Goal: Task Accomplishment & Management: Complete application form

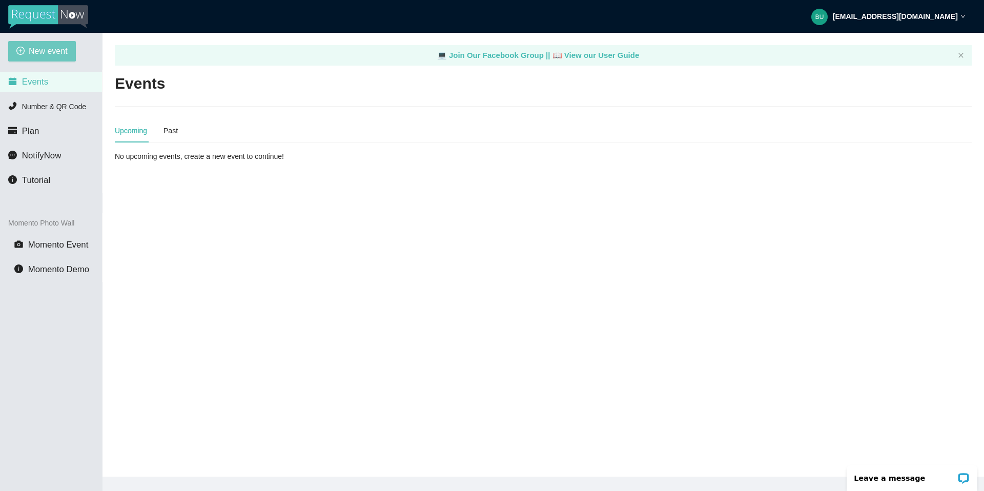
click at [54, 49] on span "New event" at bounding box center [48, 51] width 39 height 13
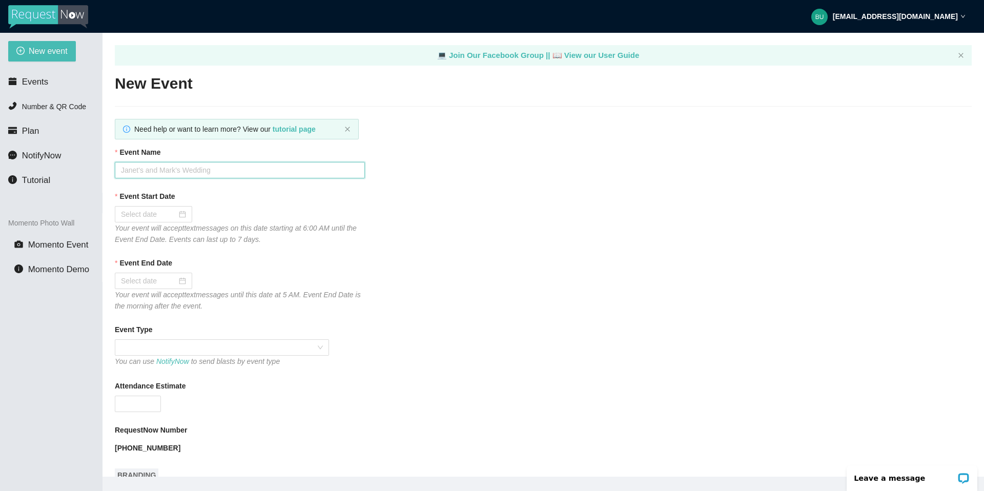
click at [177, 165] on input "Event Name" at bounding box center [240, 170] width 250 height 16
type input "KAYS PLACE"
click at [176, 215] on div at bounding box center [153, 214] width 65 height 11
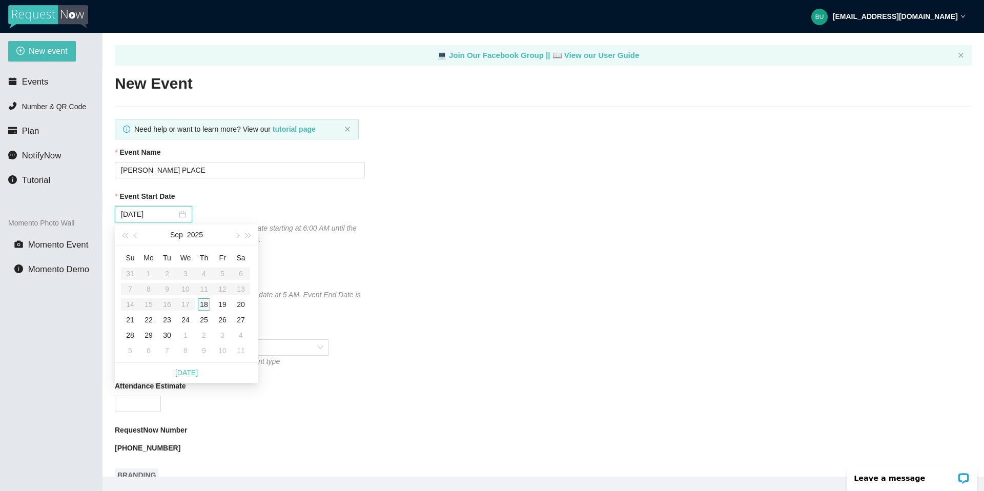
type input "09/18/2025"
click at [207, 264] on div "18" at bounding box center [204, 304] width 12 height 12
type input "09/19/2025"
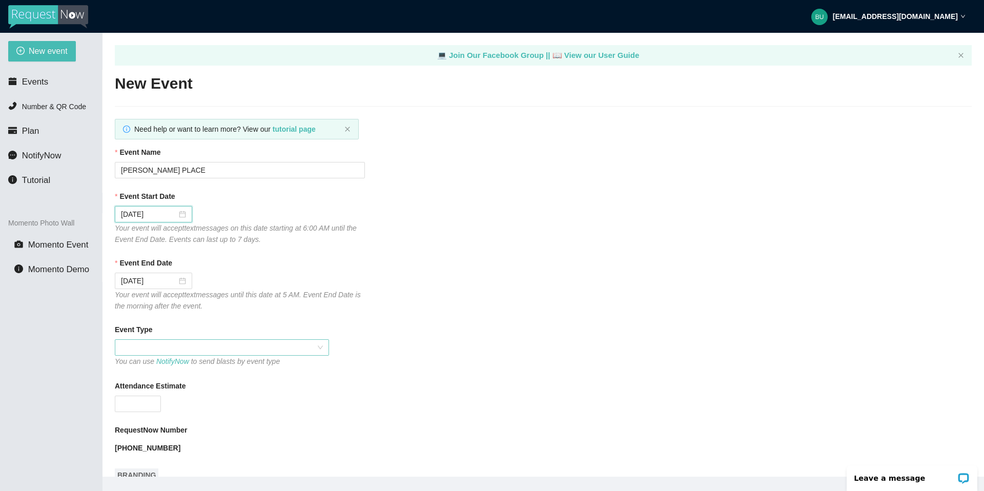
click at [258, 264] on span at bounding box center [222, 347] width 202 height 15
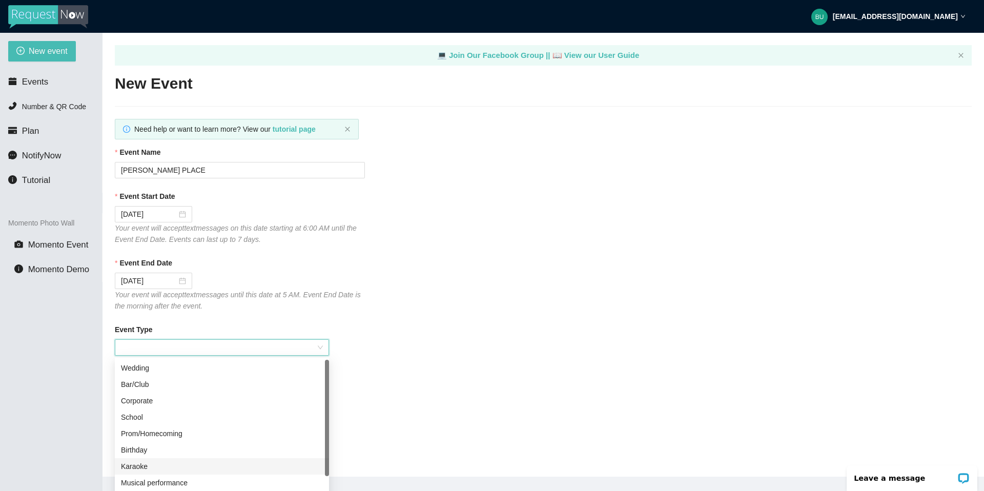
click at [149, 264] on div "Karaoke" at bounding box center [222, 466] width 202 height 11
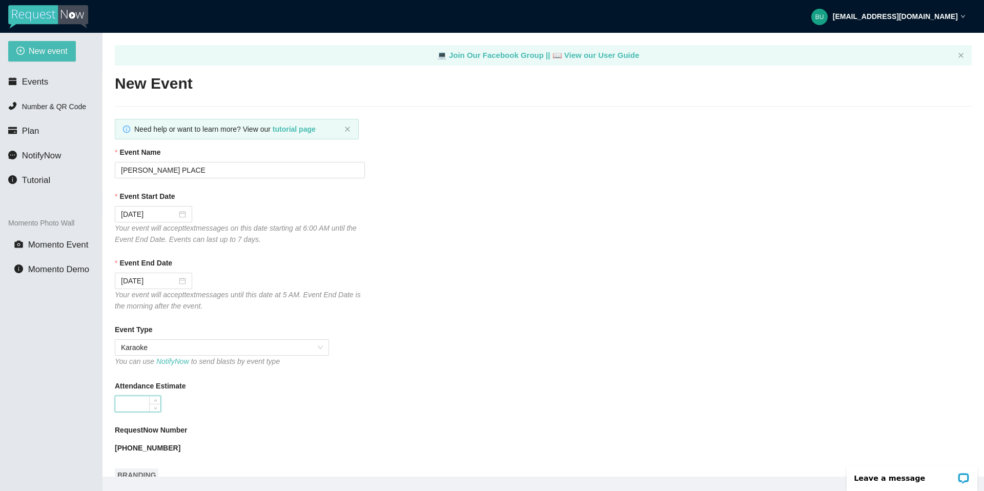
click at [129, 264] on input "Attendance Estimate" at bounding box center [137, 403] width 45 height 15
type input "60"
click at [266, 264] on div "RequestNow Number" at bounding box center [543, 431] width 857 height 15
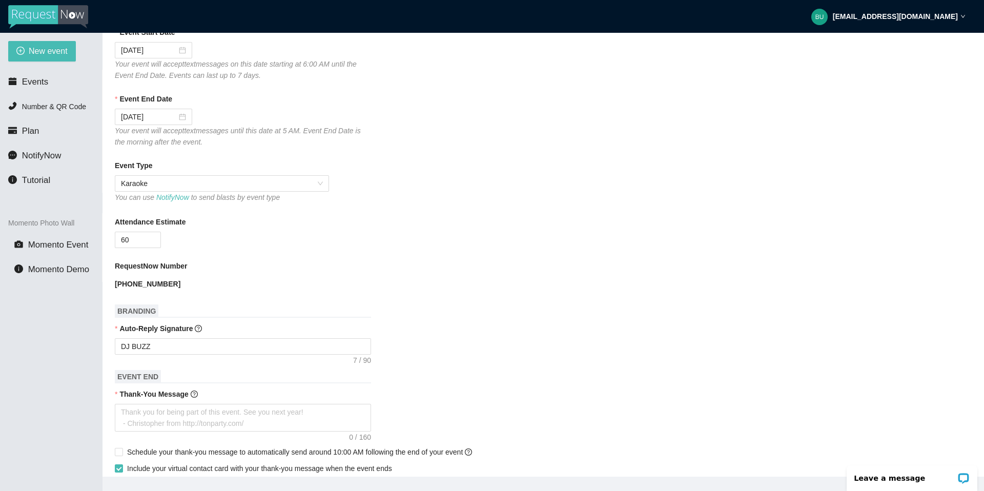
scroll to position [184, 0]
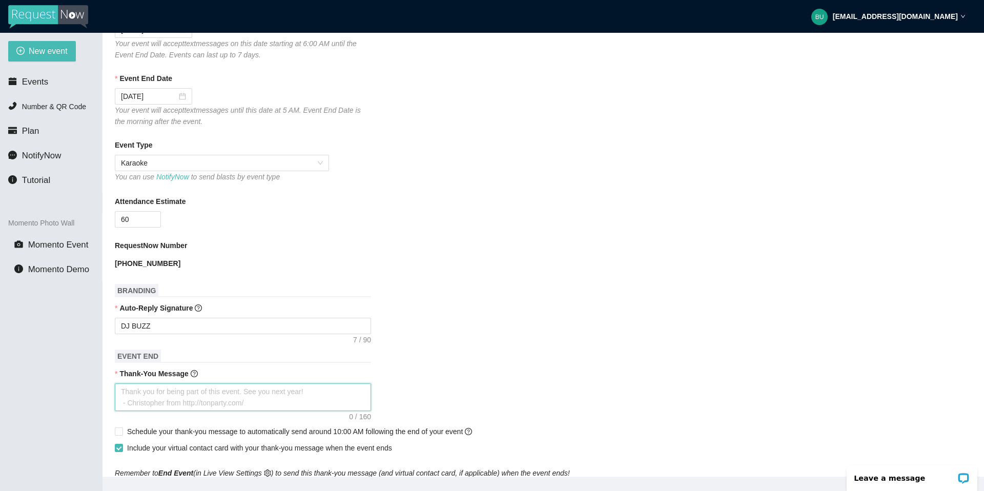
click at [167, 264] on textarea "Thank-You Message" at bounding box center [243, 397] width 256 height 28
type textarea "T"
type textarea "Th"
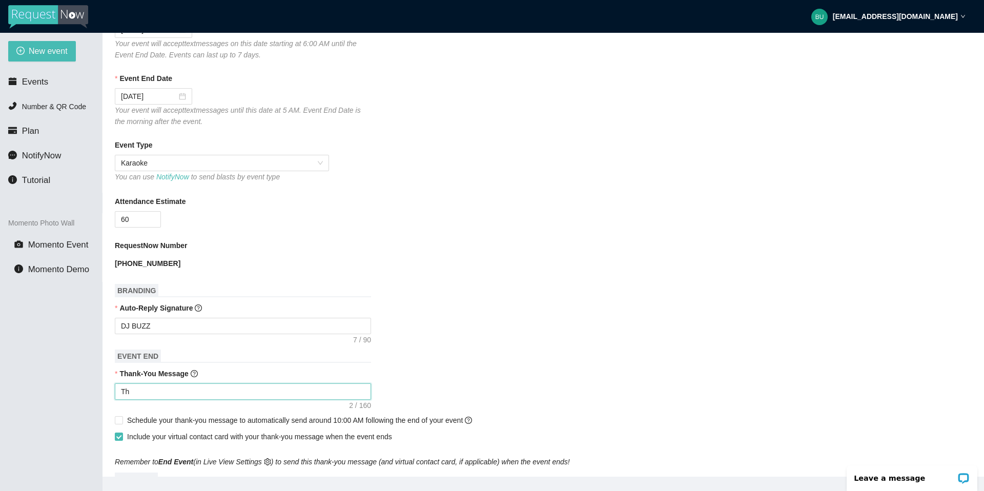
type textarea "Tha"
type textarea "Than"
type textarea "Thank"
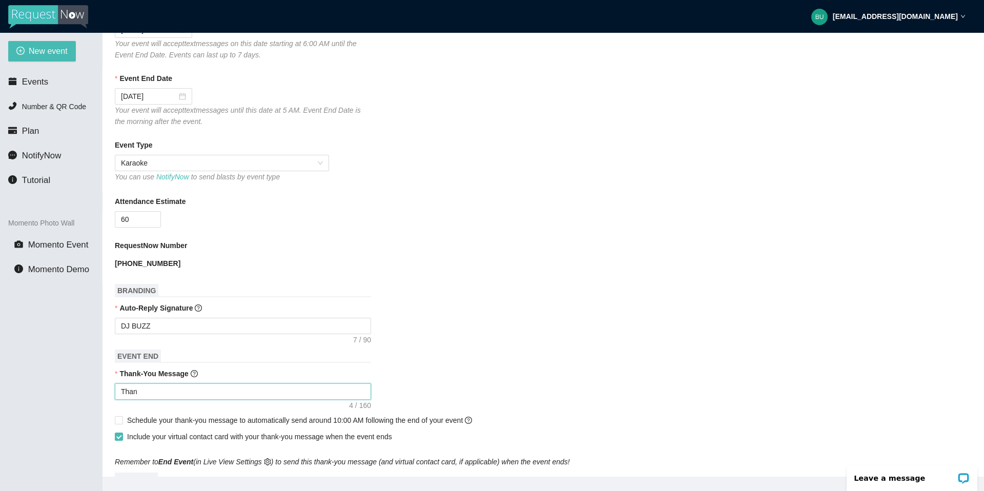
type textarea "Thank"
type textarea "Thank y"
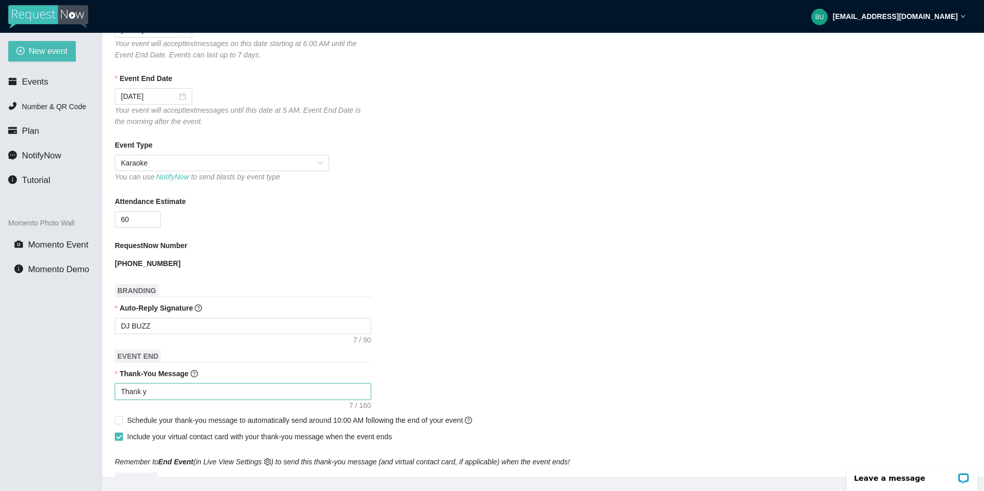
type textarea "Thank yo"
type textarea "Thank you"
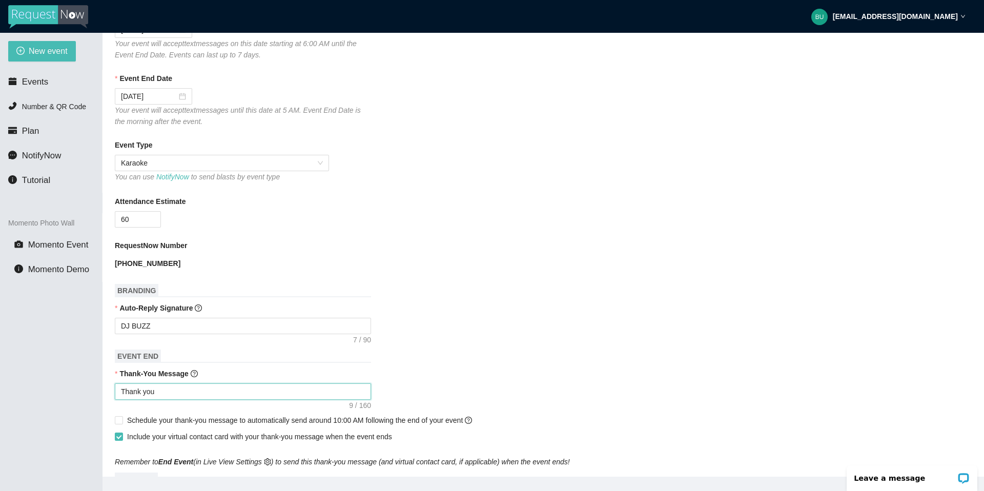
type textarea "Thank you"
type textarea "Thank you f"
type textarea "Thank you fo"
type textarea "Thank you for"
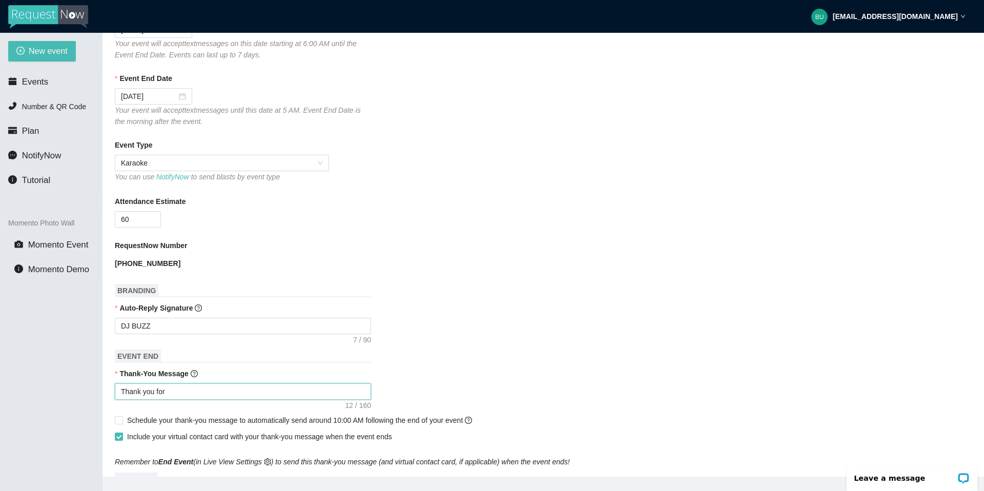
type textarea "Thank you for"
type textarea "Thank you for c"
type textarea "Thank you for co"
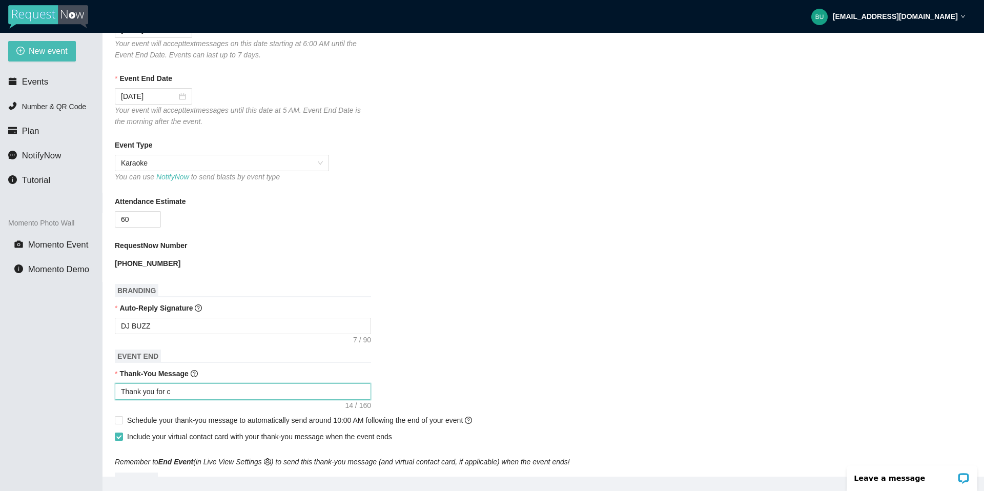
type textarea "Thank you for co"
type textarea "Thank you for com"
type textarea "Thank you for comi"
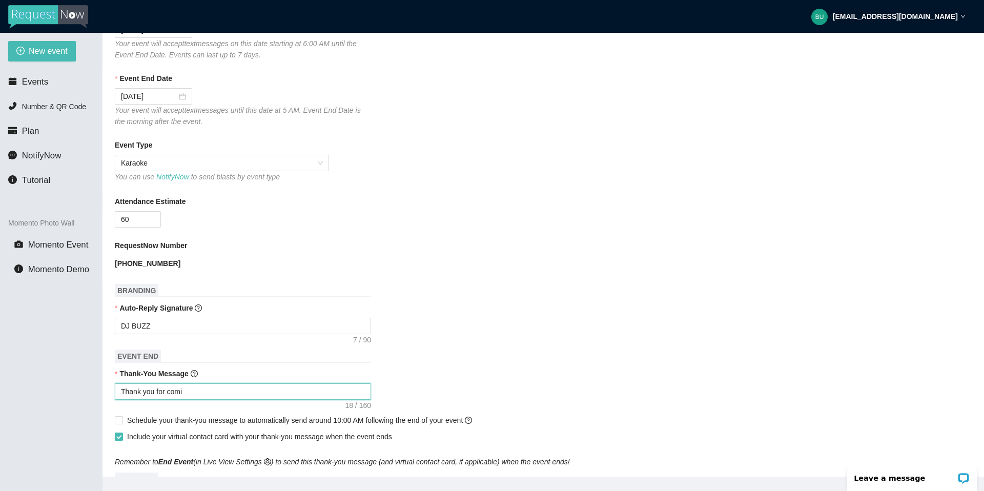
type textarea "Thank you for comin"
type textarea "Thank you for coming"
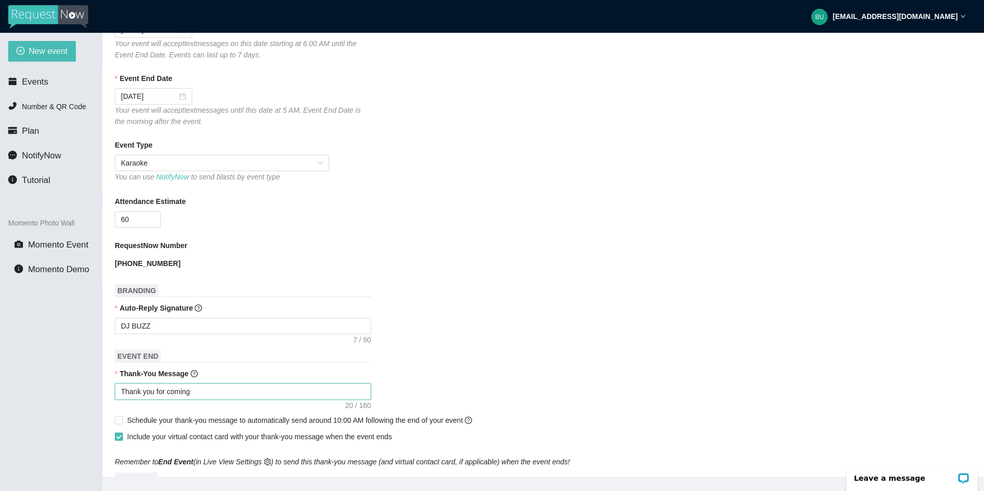
type textarea "Thank you for coming"
type textarea "Thank you for coming t"
type textarea "Thank you for coming to"
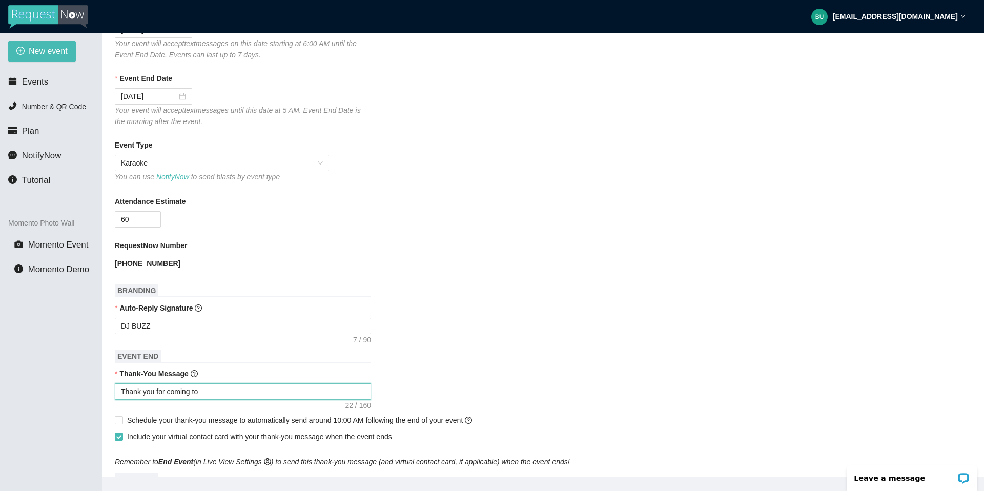
type textarea "Thank you for coming to"
type textarea "Thank you for coming to K"
type textarea "Thank you for coming to Ka"
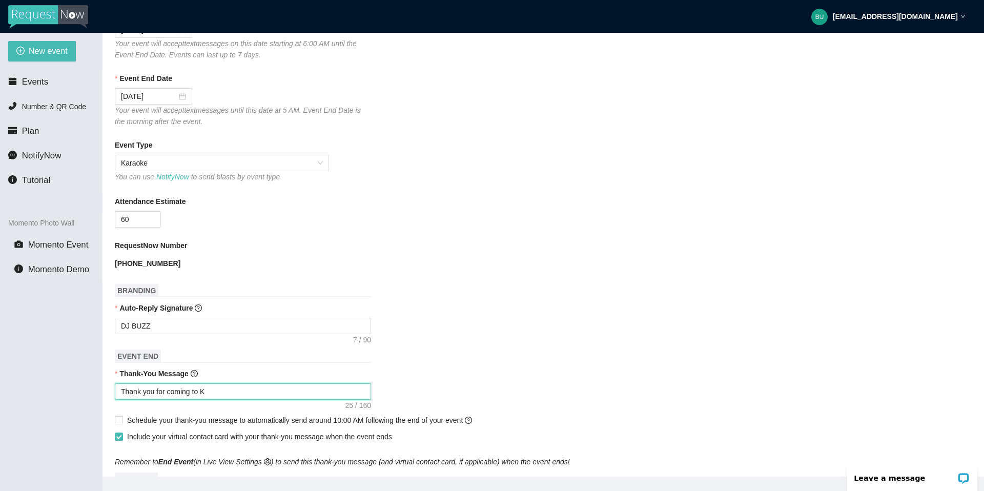
type textarea "Thank you for coming to Ka"
type textarea "Thank you for coming to Kay"
type textarea "Thank you for coming to Kay'"
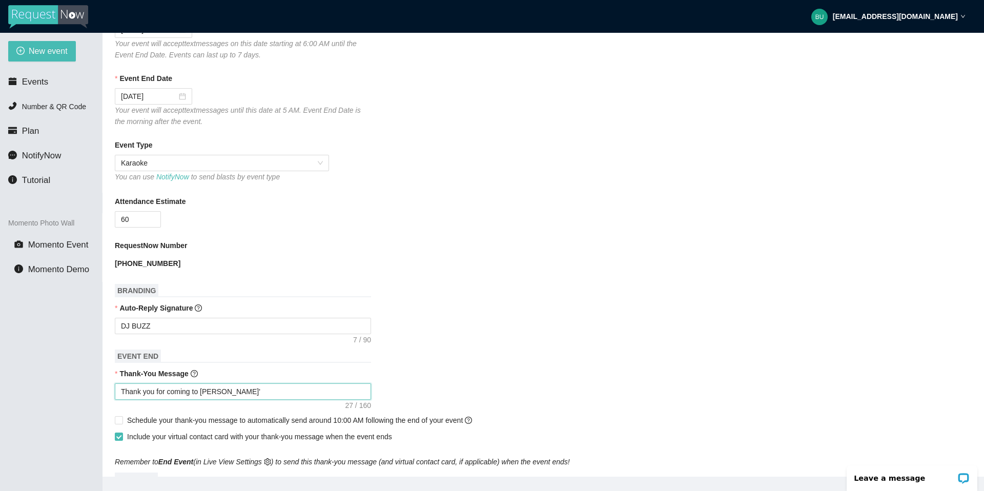
type textarea "Thank you for coming to Kay's"
type textarea "Thank you for coming to Kay's P"
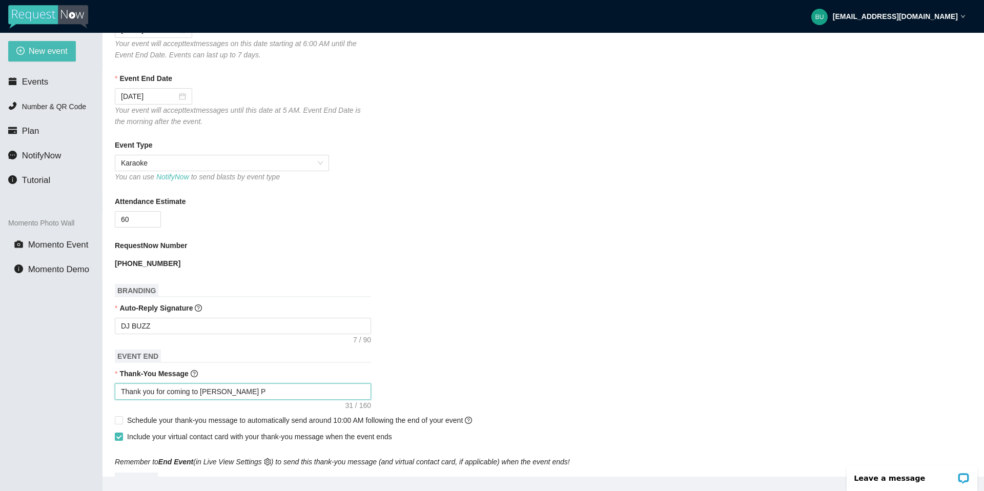
type textarea "Thank you for coming to Kay's PL"
type textarea "Thank you for coming to Kay's PLa"
type textarea "Thank you for coming to Kay's PLac"
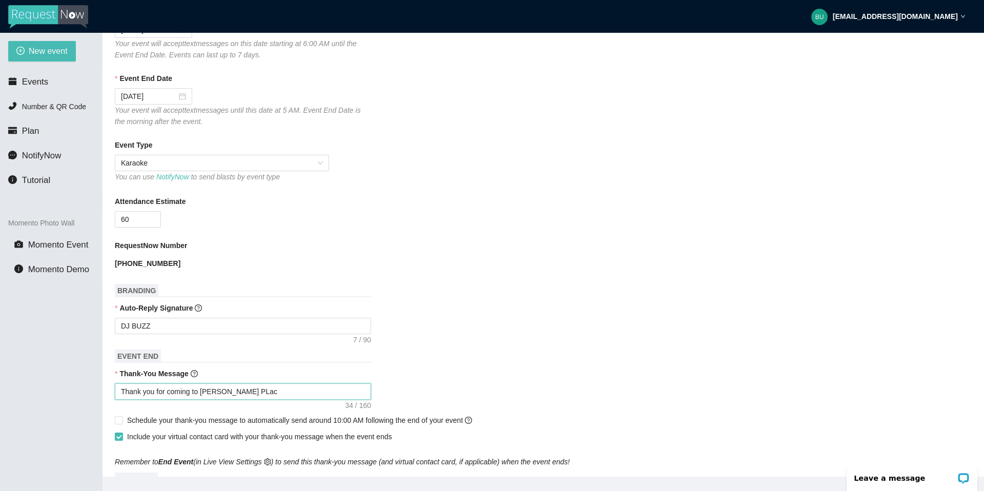
type textarea "Thank you for coming to Kay's PLace"
type textarea "Thank you for coming to Kay's PLace."
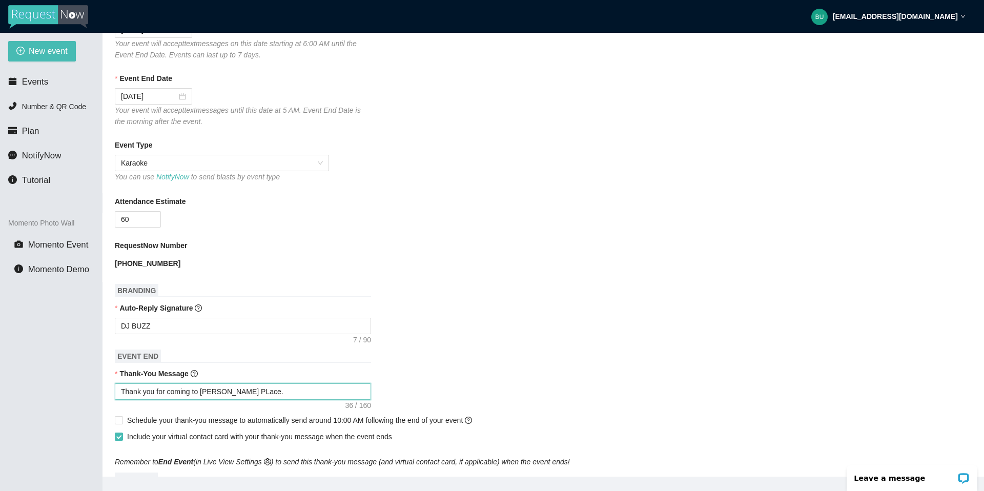
type textarea "Thank you for coming to Kay's PLace."
type textarea "Thank you for coming to Kay's PLace"
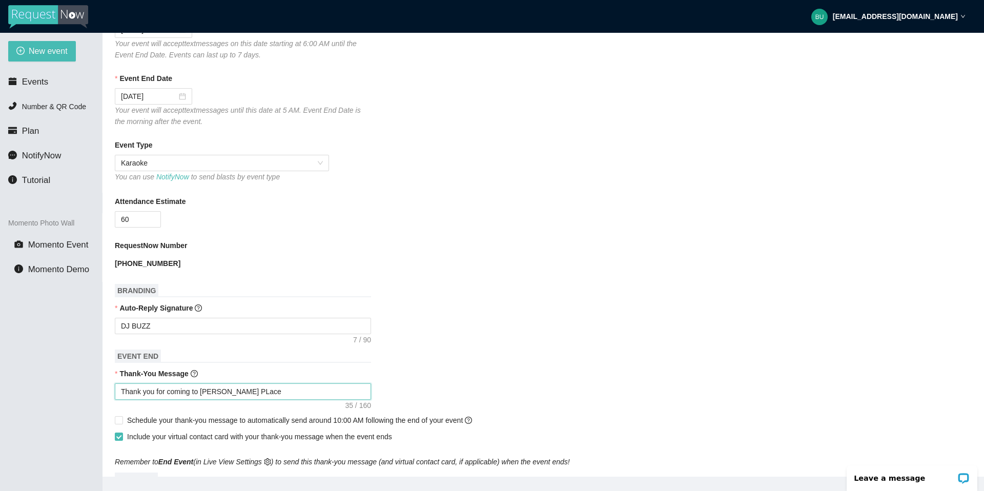
type textarea "Thank you for coming to Kay's PLac"
type textarea "Thank you for coming to Kay's PLa"
type textarea "Thank you for coming to Kay's PL"
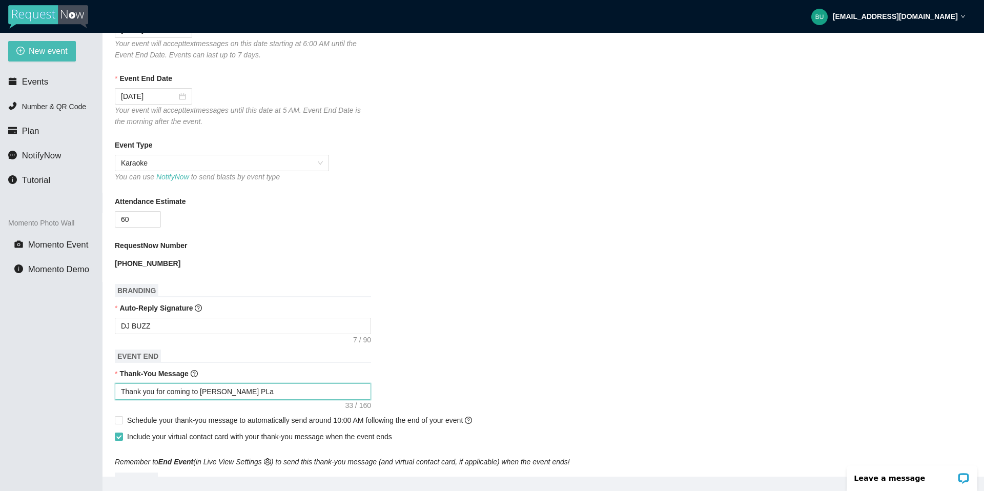
type textarea "Thank you for coming to Kay's PL"
type textarea "Thank you for coming to Kay's P"
type textarea "Thank you for coming to Kay's Pl"
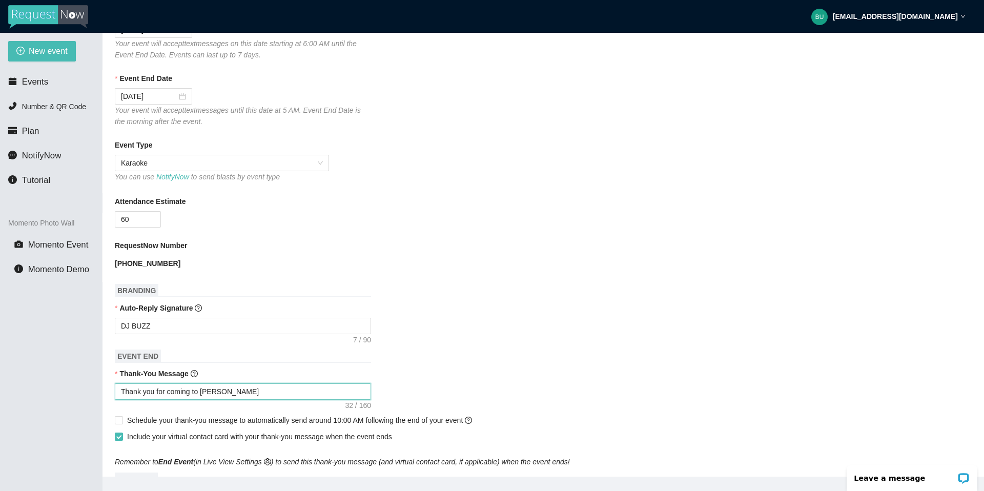
type textarea "Thank you for coming to Kay's Pla"
type textarea "Thank you for coming to Kay's Plac"
type textarea "Thank you for coming to Kay's Place"
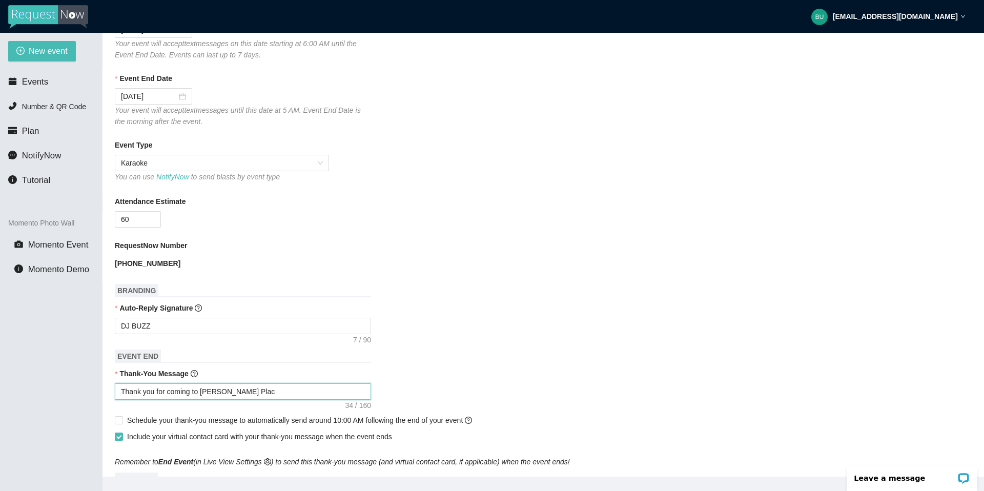
type textarea "Thank you for coming to Kay's Place"
type textarea "Thank you for coming to Kay's Place."
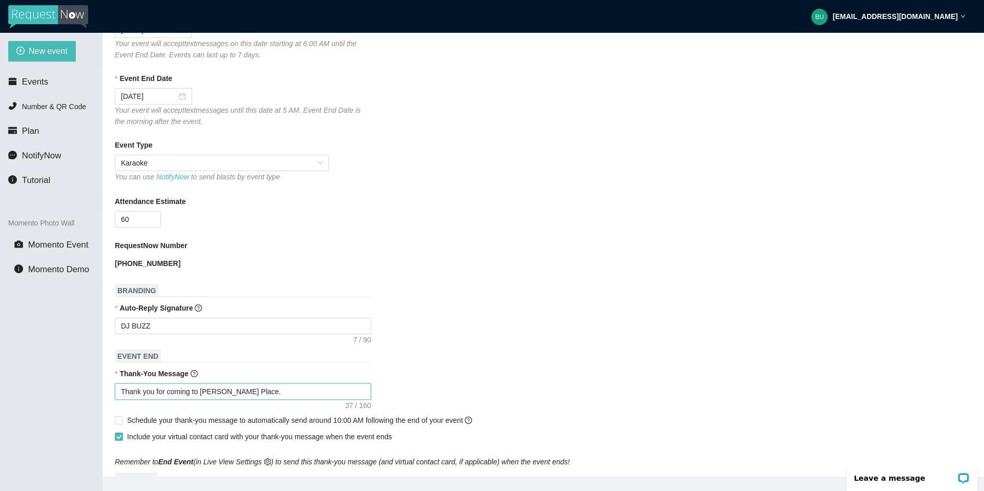
type textarea "Thank you for coming to Kay's Place. M"
type textarea "Thank you for coming to Kay's Place. Ma"
type textarea "Thank you for coming to Kay's Place. Mak"
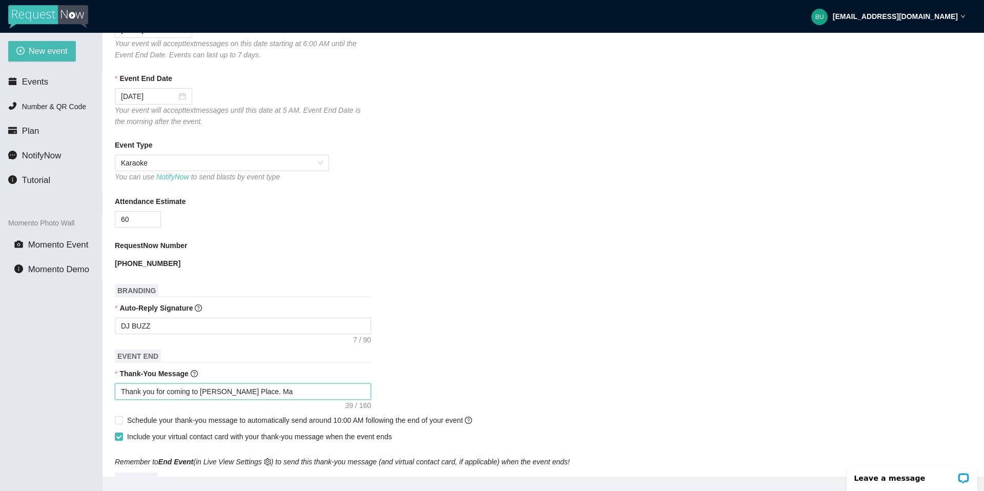
type textarea "Thank you for coming to Kay's Place. Mak"
type textarea "Thank you for coming to Kay's Place. Make"
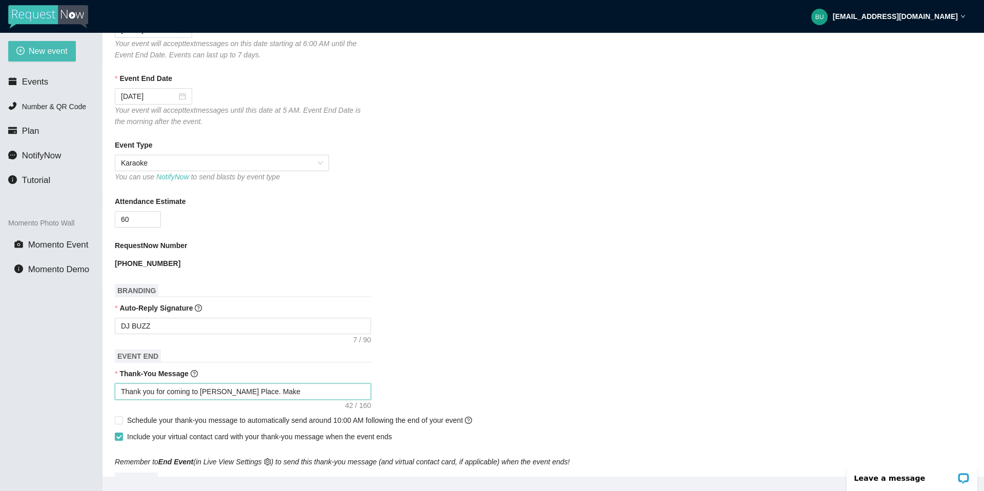
type textarea "Thank you for coming to Kay's Place. Make s"
type textarea "Thank you for coming to Kay's Place. Make su"
type textarea "Thank you for coming to Kay's Place. Make sur"
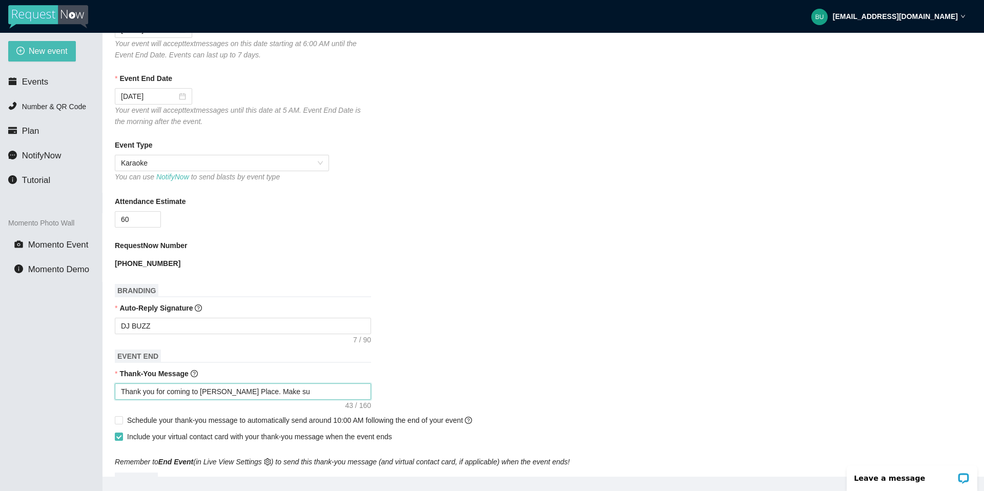
type textarea "Thank you for coming to Kay's Place. Make sur"
type textarea "Thank you for coming to Kay's Place. Make sure"
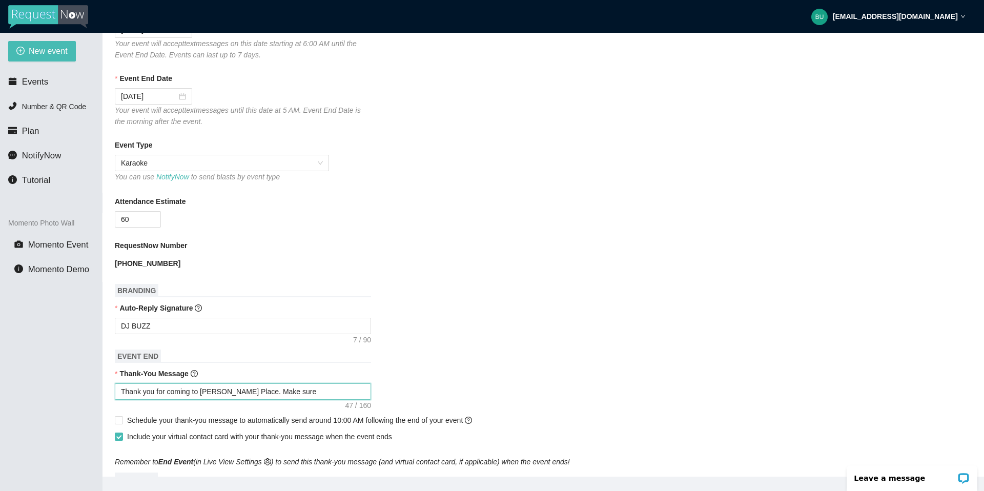
type textarea "Thank you for coming to Kay's Place. Make sure t"
type textarea "Thank you for coming to Kay's Place. Make sure to"
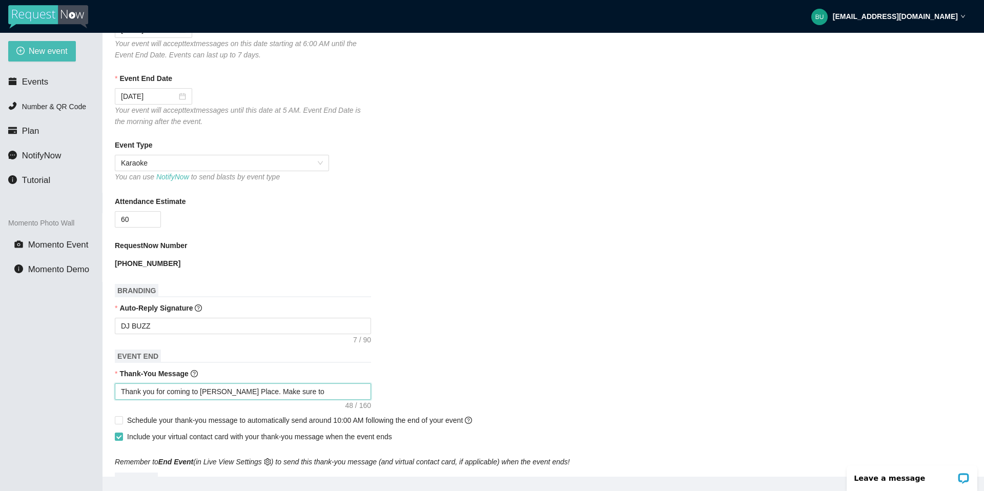
type textarea "Thank you for coming to Kay's Place. Make sure to"
type textarea "Thank you for coming to Kay's Place. Make sure to s"
type textarea "Thank you for coming to Kay's Place. Make sure to sp"
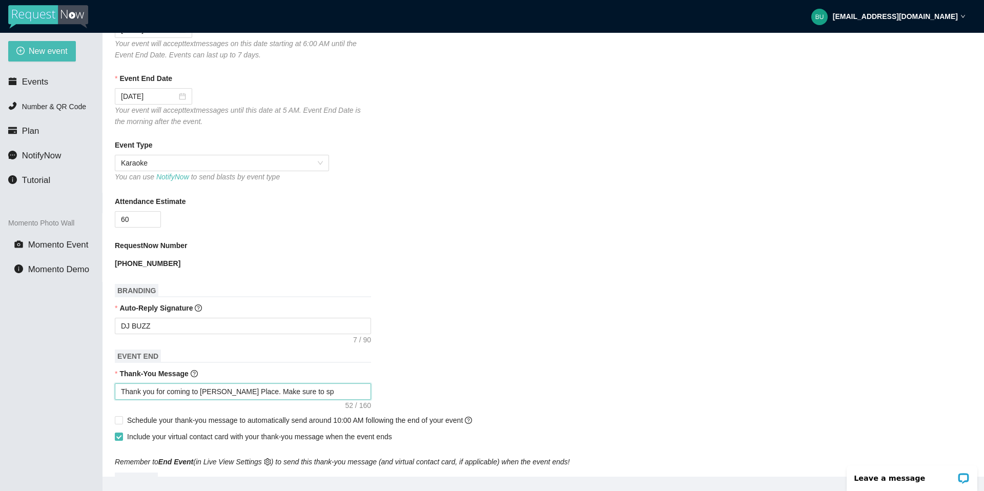
type textarea "Thank you for coming to Kay's Place. Make sure to spr"
type textarea "Thank you for coming to Kay's Place. Make sure to spre"
type textarea "Thank you for coming to Kay's Place. Make sure to sprea"
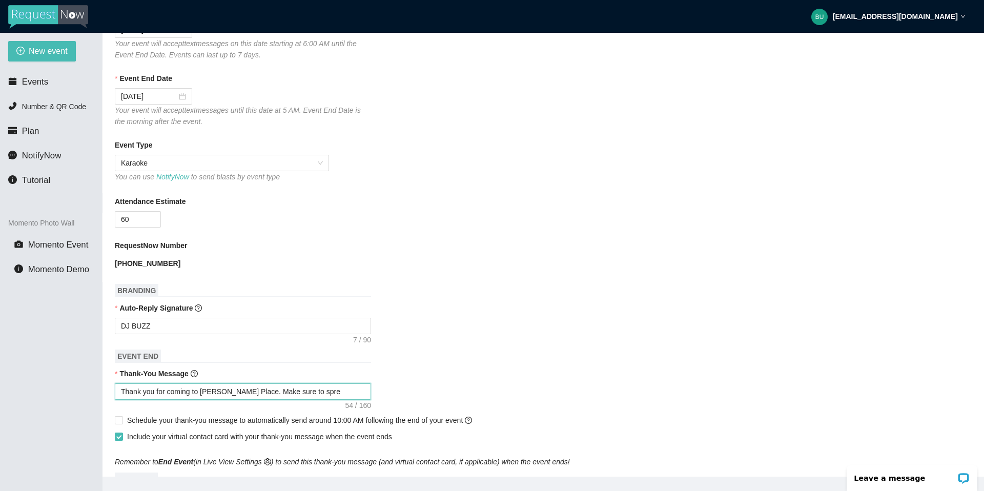
type textarea "Thank you for coming to Kay's Place. Make sure to sprea"
type textarea "Thank you for coming to Kay's Place. Make sure to spread"
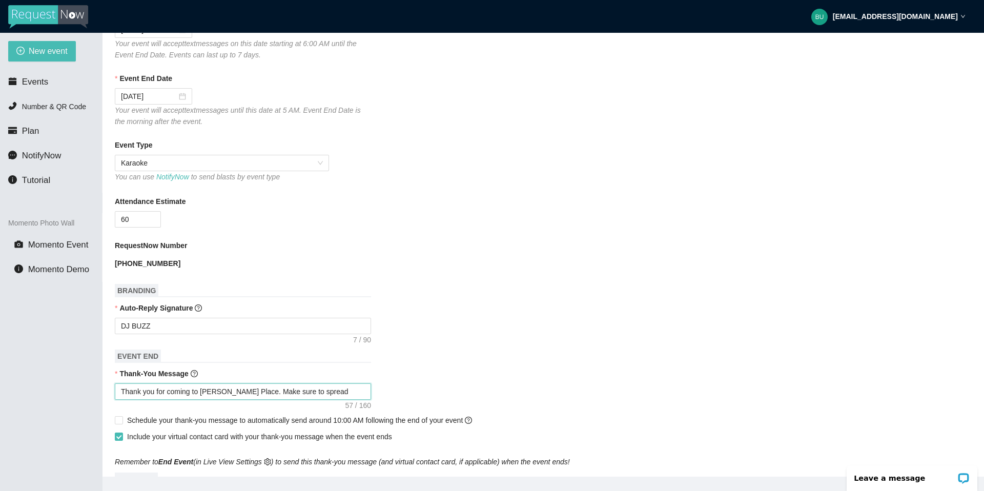
type textarea "Thank you for coming to Kay's Place. Make sure to spread t"
type textarea "Thank you for coming to Kay's Place. Make sure to spread th"
type textarea "Thank you for coming to Kay's Place. Make sure to spread the"
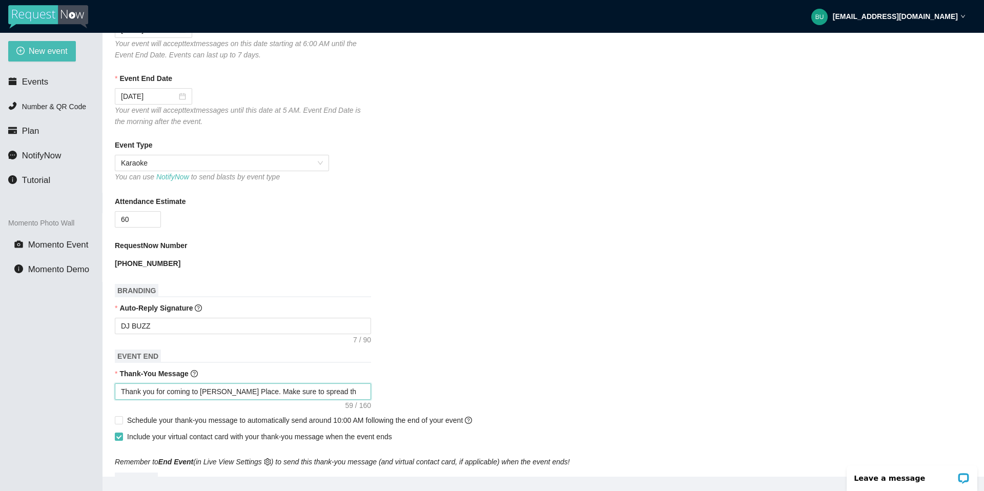
type textarea "Thank you for coming to Kay's Place. Make sure to spread the"
type textarea "Thank you for coming to Kay's Place. Make sure to spread the g"
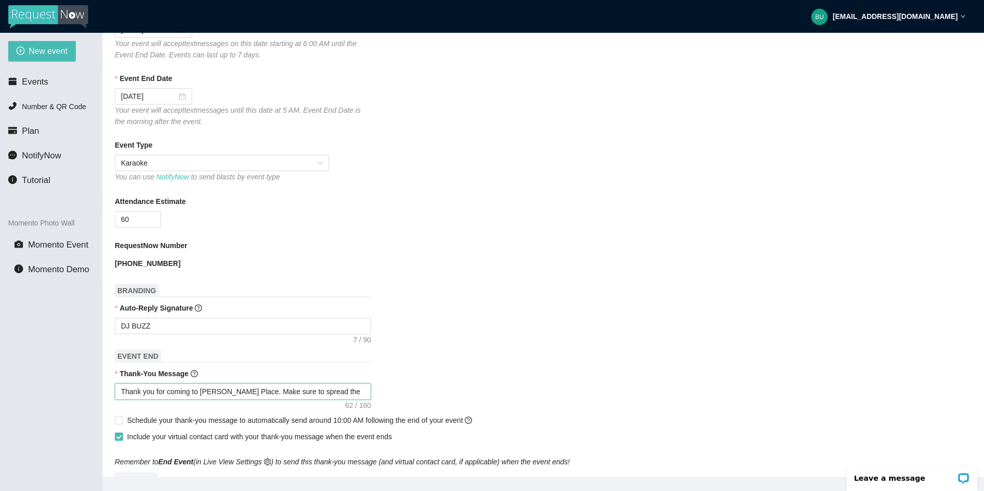
type textarea "Thank you for coming to Kay's Place. Make sure to spread the go"
type textarea "Thank you for coming to Kay's Place. Make sure to spread the goo"
type textarea "Thank you for coming to Kay's Place. Make sure to spread the good"
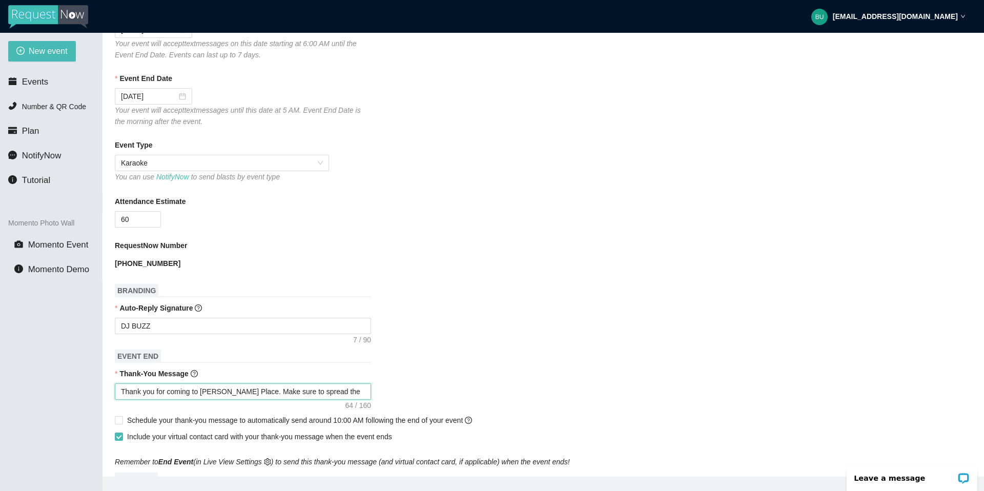
type textarea "Thank you for coming to Kay's Place. Make sure to spread the good"
type textarea "Thank you for coming to Kay's Place. Make sure to spread the good n"
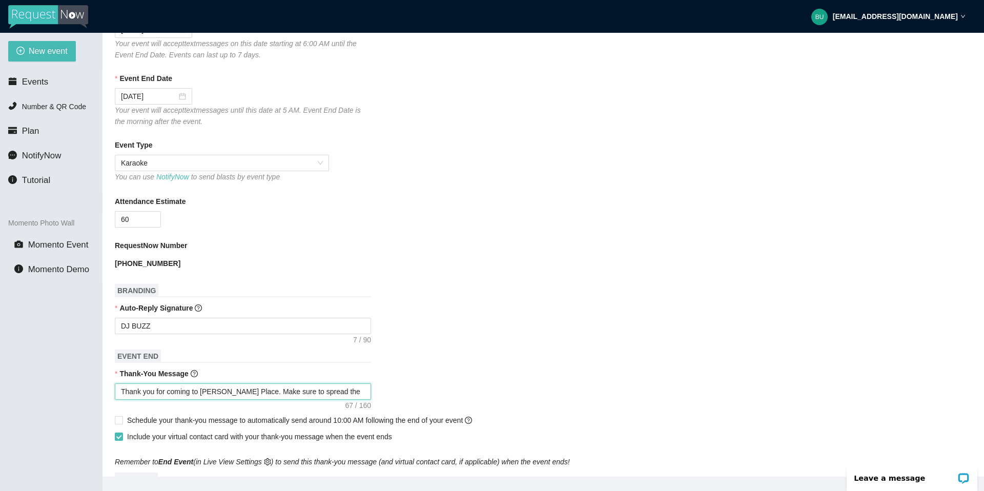
type textarea "Thank you for coming to Kay's Place. Make sure to spread the good ne"
type textarea "Thank you for coming to Kay's Place. Make sure to spread the good new"
type textarea "Thank you for coming to Kay's Place. Make sure to spread the good news"
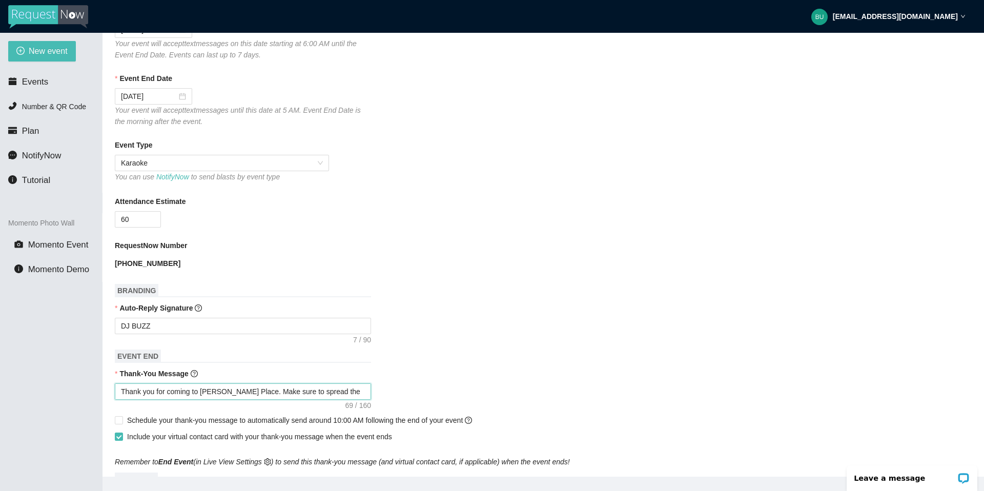
type textarea "Thank you for coming to Kay's Place. Make sure to spread the good news"
type textarea "Thank you for coming to Kay's Place. Make sure to spread the good new"
type textarea "Thank you for coming to Kay's Place. Make sure to spread the good ne"
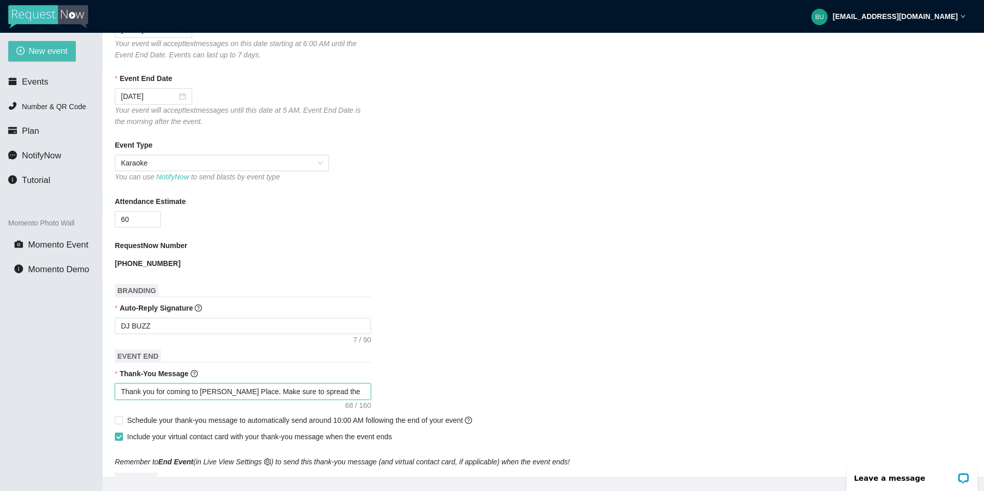
type textarea "Thank you for coming to Kay's Place. Make sure to spread the good n"
type textarea "Thank you for coming to Kay's Place. Make sure to spread the good"
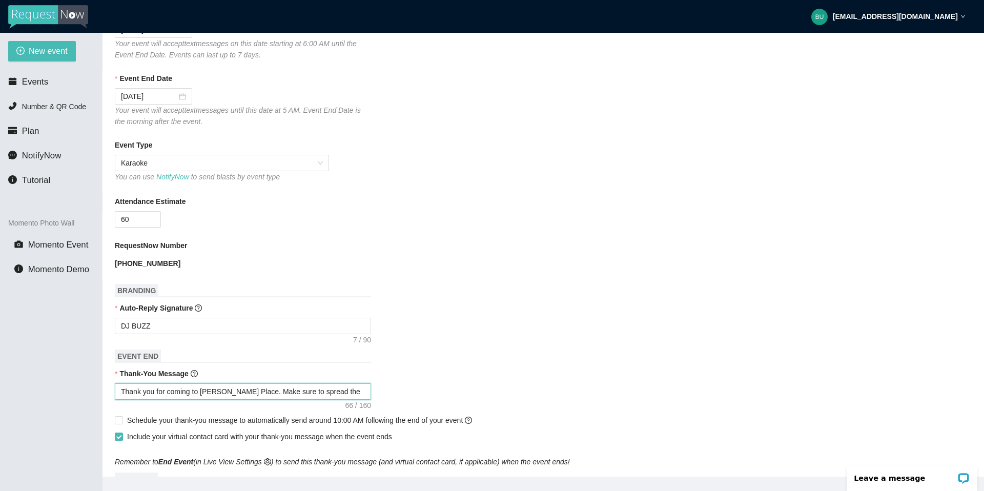
type textarea "Thank you for coming to Kay's Place. Make sure to spread the good"
type textarea "Thank you for coming to Kay's Place. Make sure to spread the goo"
type textarea "Thank you for coming to Kay's Place. Make sure to spread the go"
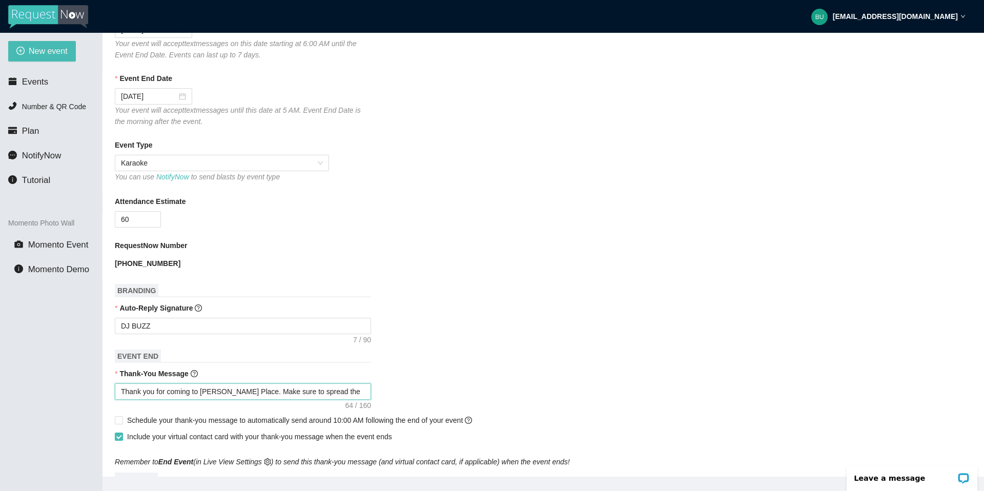
type textarea "Thank you for coming to Kay's Place. Make sure to spread the g"
type textarea "Thank you for coming to Kay's Place. Make sure to spread the"
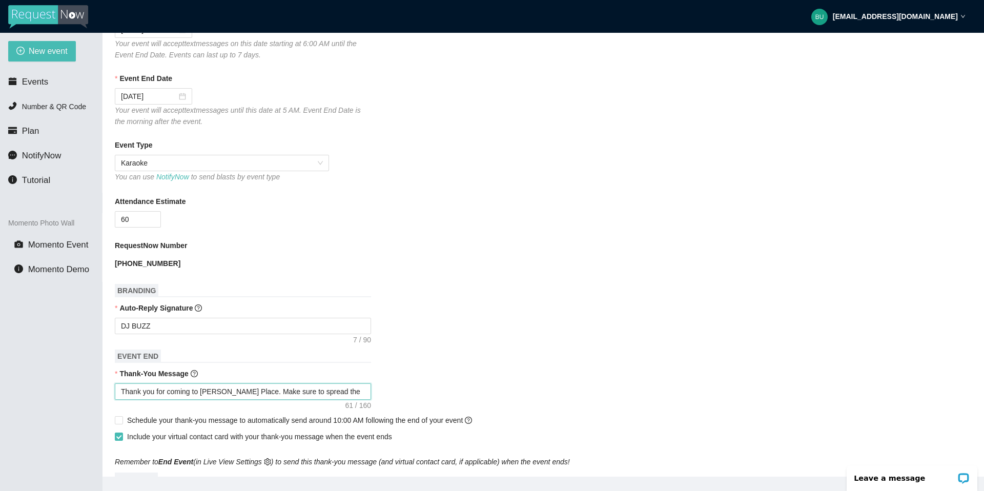
type textarea "Thank you for coming to Kay's Place. Make sure to spread the"
type textarea "Thank you for coming to Kay's Place. Make sure to spread th"
type textarea "Thank you for coming to Kay's Place. Make sure to spread t"
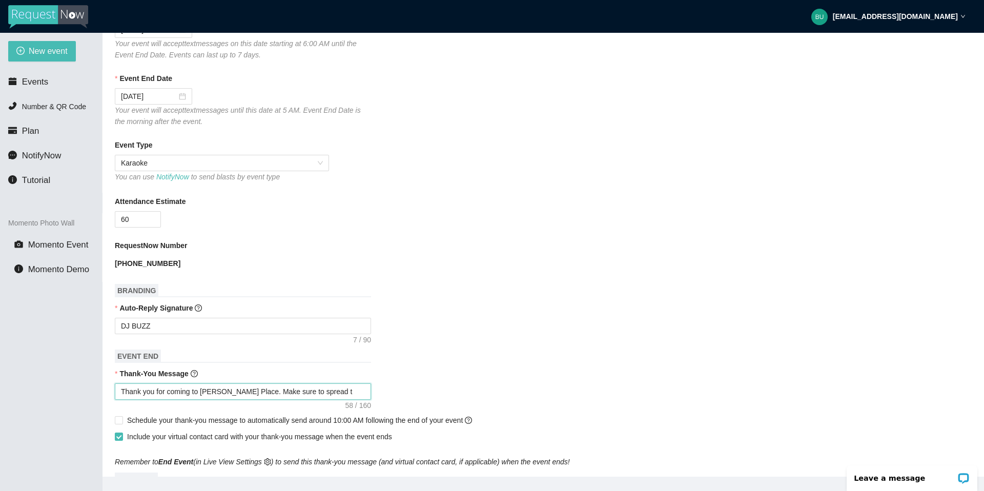
type textarea "Thank you for coming to Kay's Place. Make sure to spread"
type textarea "Thank you for coming to Kay's Place. Make sure to sprea"
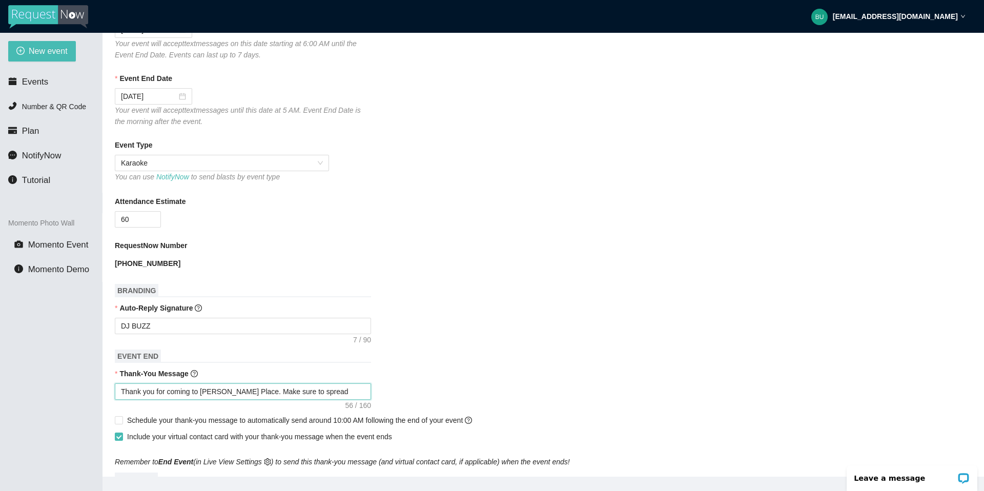
type textarea "Thank you for coming to Kay's Place. Make sure to sprea"
type textarea "Thank you for coming to Kay's Place. Make sure to spre"
type textarea "Thank you for coming to Kay's Place. Make sure to spr"
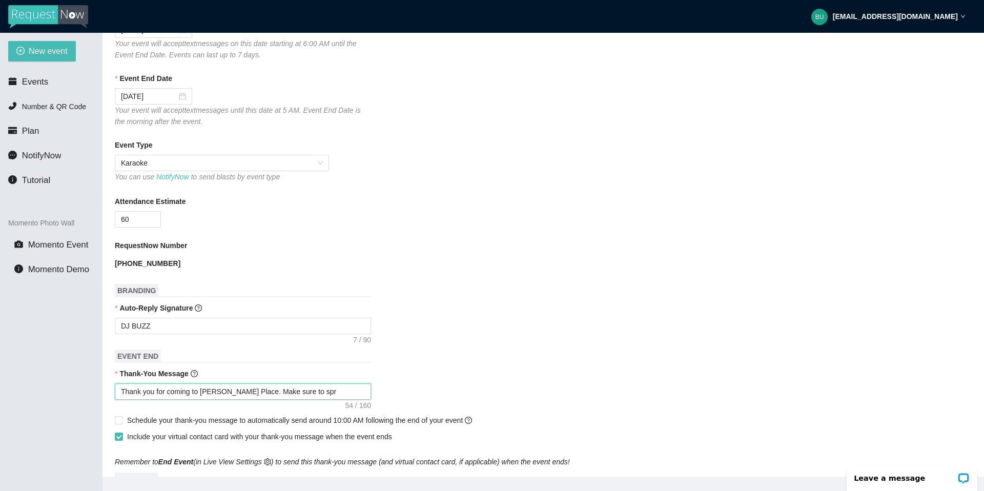
type textarea "Thank you for coming to Kay's Place. Make sure to sp"
click at [69, 264] on div "New event Events Number & QR Code Plan NotifyNow Tutorial Momento Photo Wall Mo…" at bounding box center [51, 278] width 102 height 491
click at [112, 264] on main "💻 Join Our Facebook Group || 📖 View our User Guide New Event Need help or want …" at bounding box center [542, 255] width 881 height 444
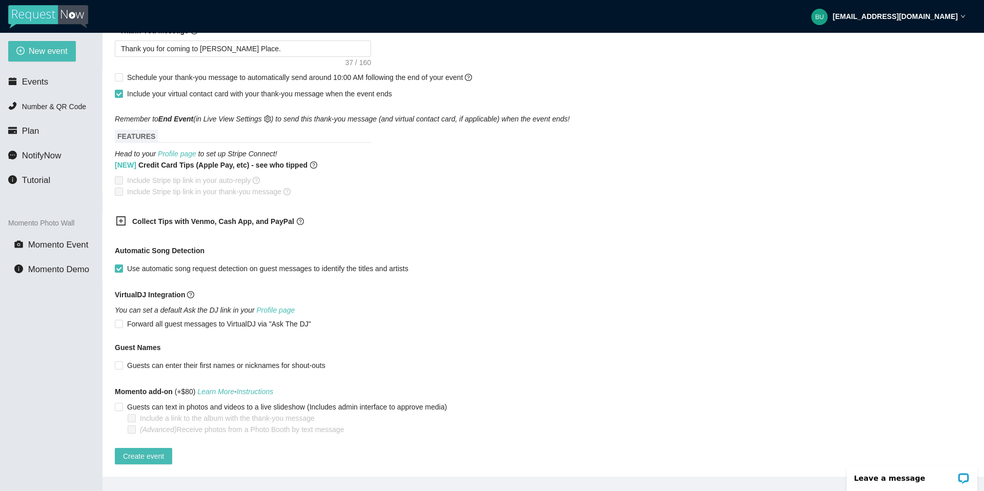
scroll to position [535, 0]
click at [118, 264] on input "Guests can enter their first names or nicknames for shout-outs" at bounding box center [118, 364] width 7 height 7
click at [144, 264] on span "Create event" at bounding box center [143, 455] width 41 height 11
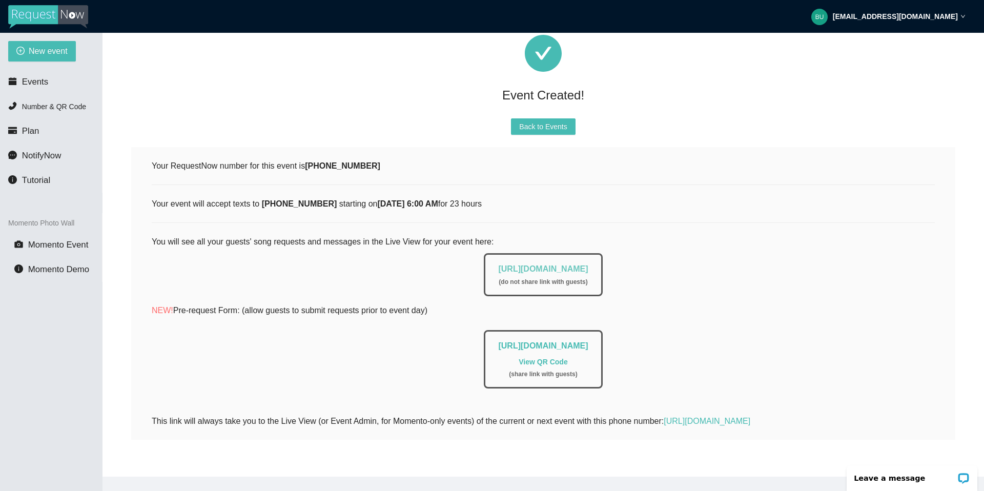
click at [523, 264] on link "https://app.requestnow.io/live/elowwpr" at bounding box center [543, 268] width 90 height 9
